Goal: Navigation & Orientation: Find specific page/section

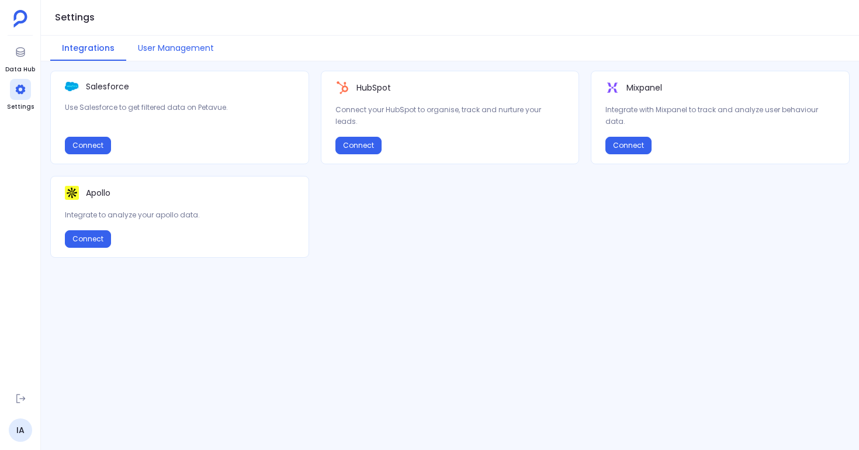
click at [179, 50] on button "User Management" at bounding box center [175, 48] width 99 height 25
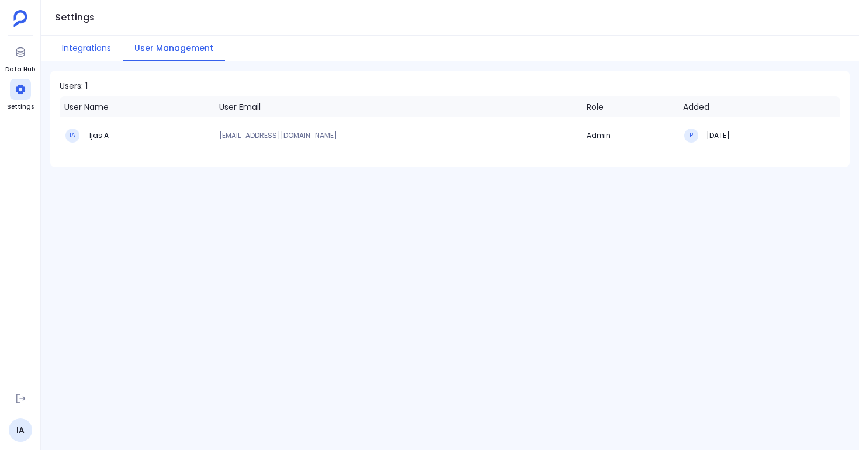
click at [98, 48] on button "Integrations" at bounding box center [86, 48] width 72 height 25
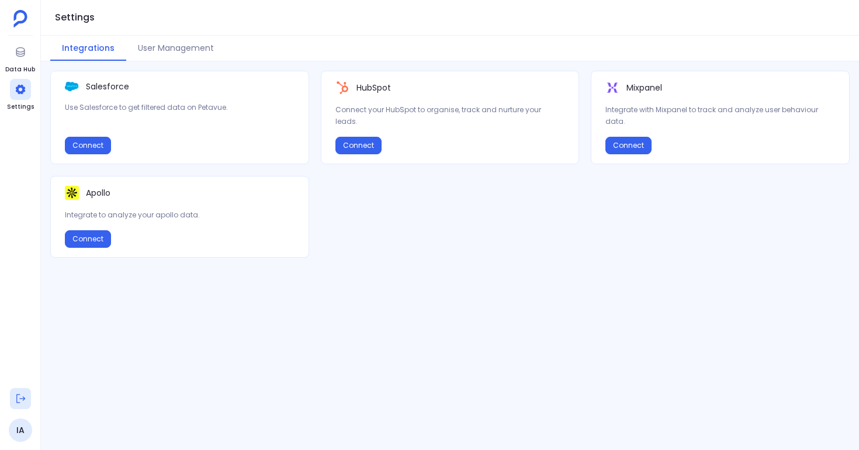
click at [16, 396] on icon at bounding box center [20, 399] width 9 height 9
